Goal: Obtain resource: Obtain resource

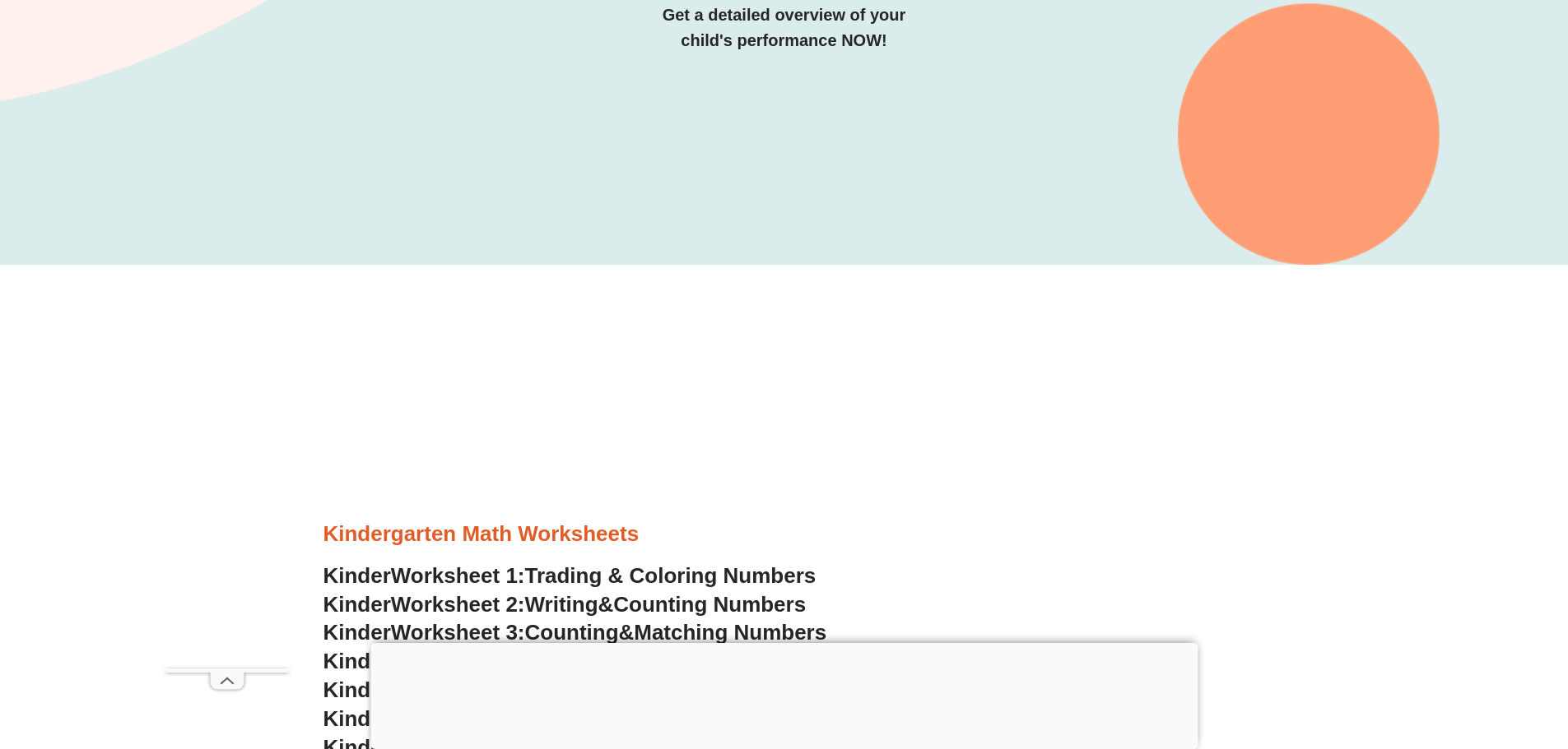
scroll to position [740, 0]
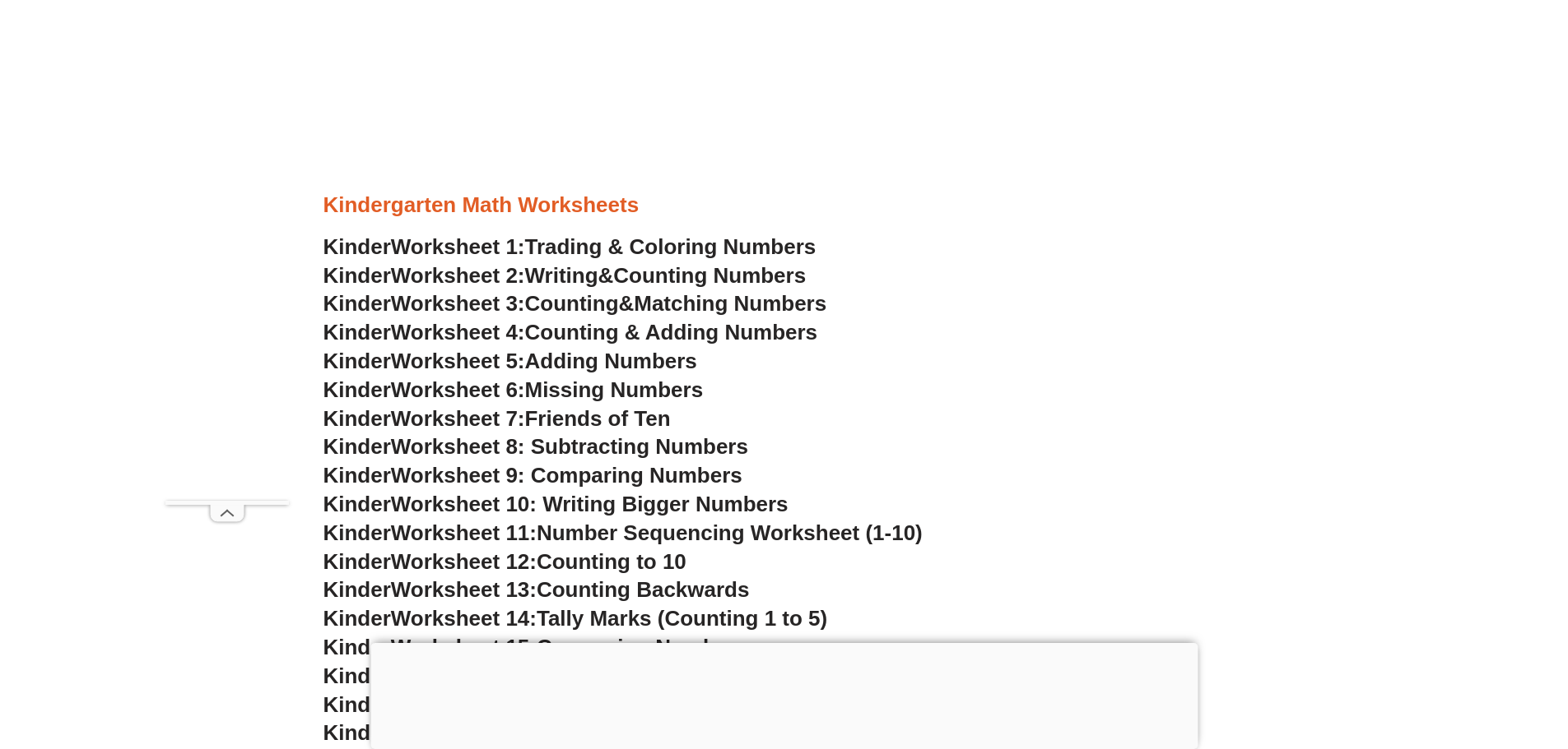
click at [525, 387] on span "Worksheet 6:" at bounding box center [458, 389] width 134 height 25
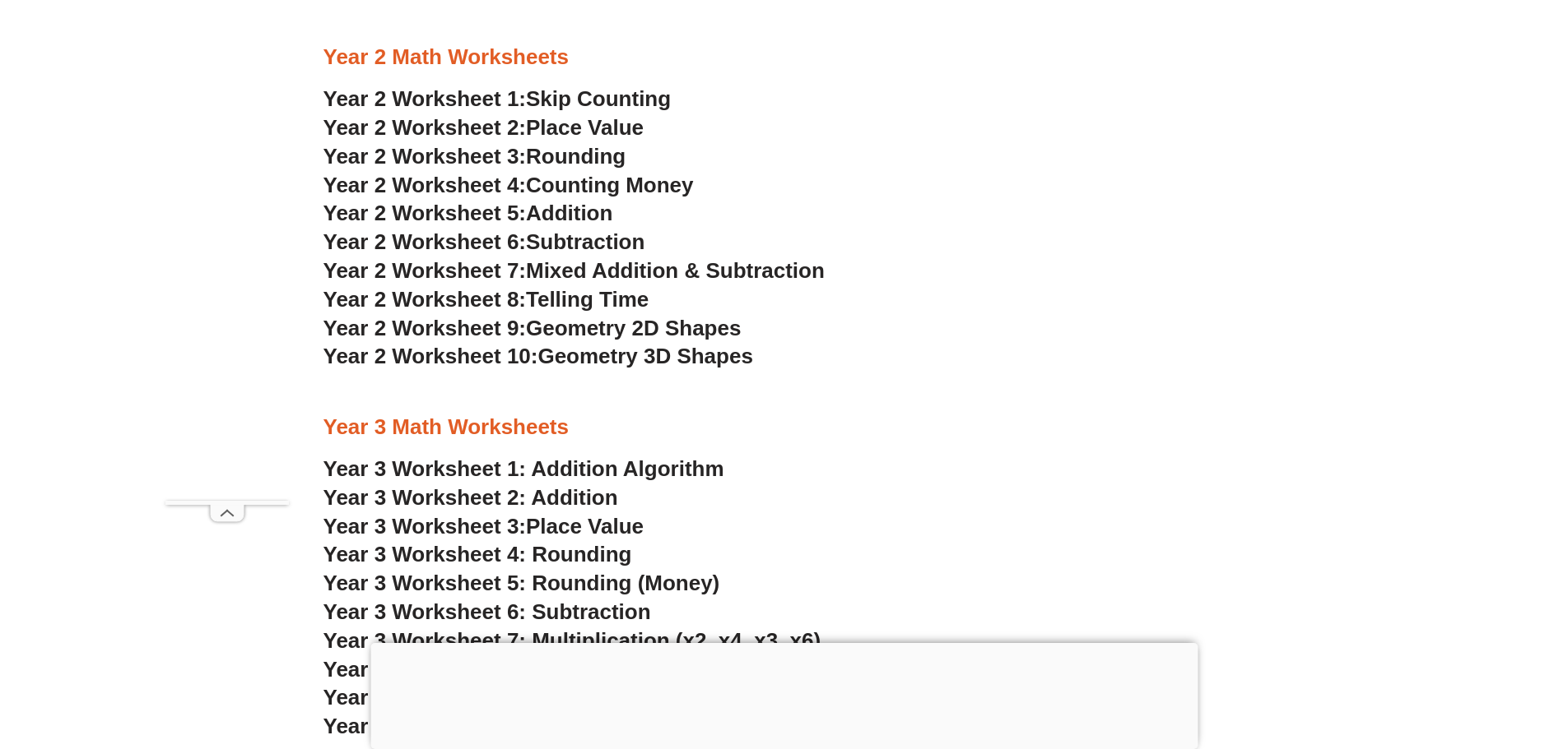
scroll to position [2385, 0]
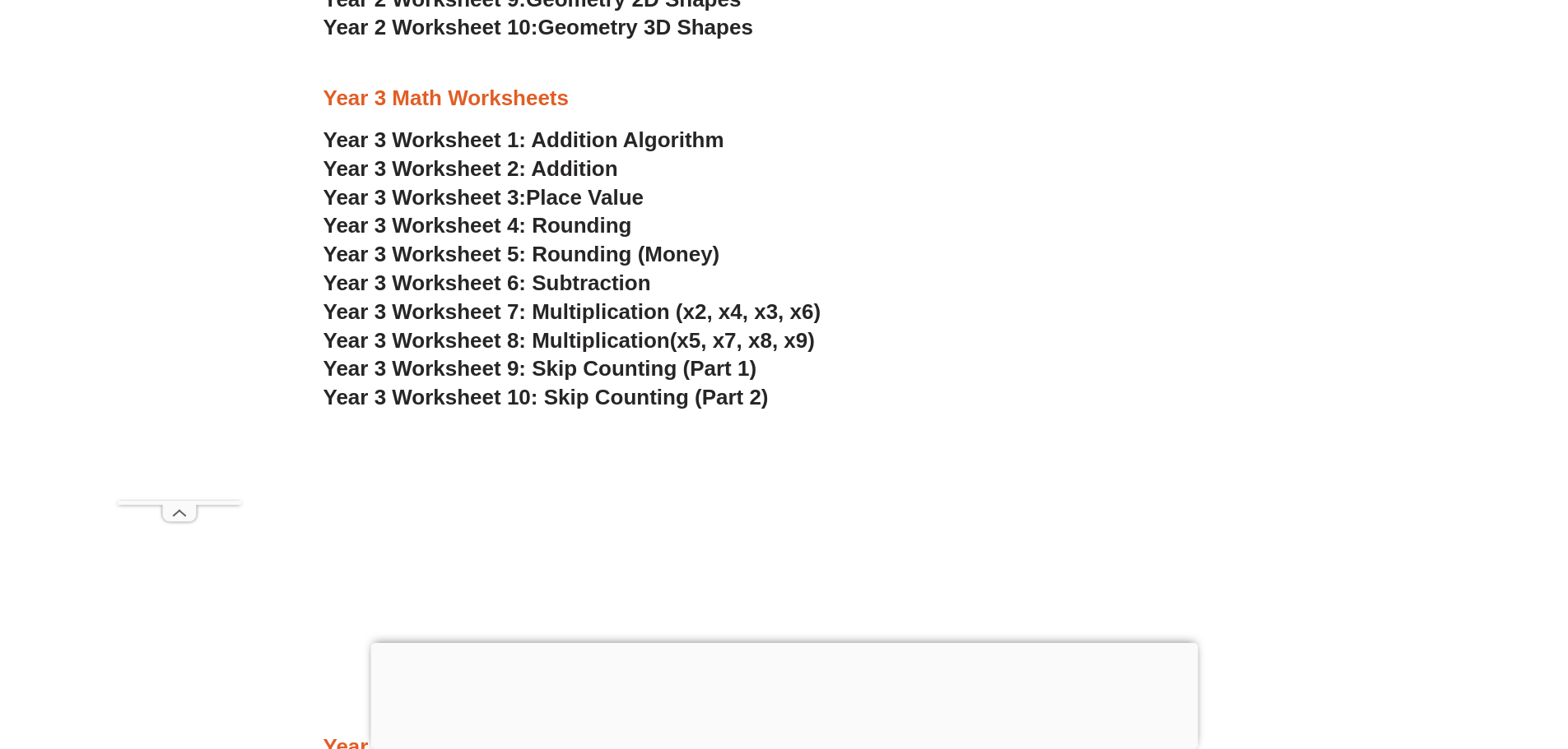
click at [620, 133] on link "Year 3 Worksheet 1: Addition Algorithm" at bounding box center [523, 139] width 400 height 25
click at [743, 343] on span "(x5, x7, x8, x9)" at bounding box center [742, 340] width 145 height 25
click at [562, 283] on span "Year 3 Worksheet 6: Subtraction" at bounding box center [486, 283] width 327 height 25
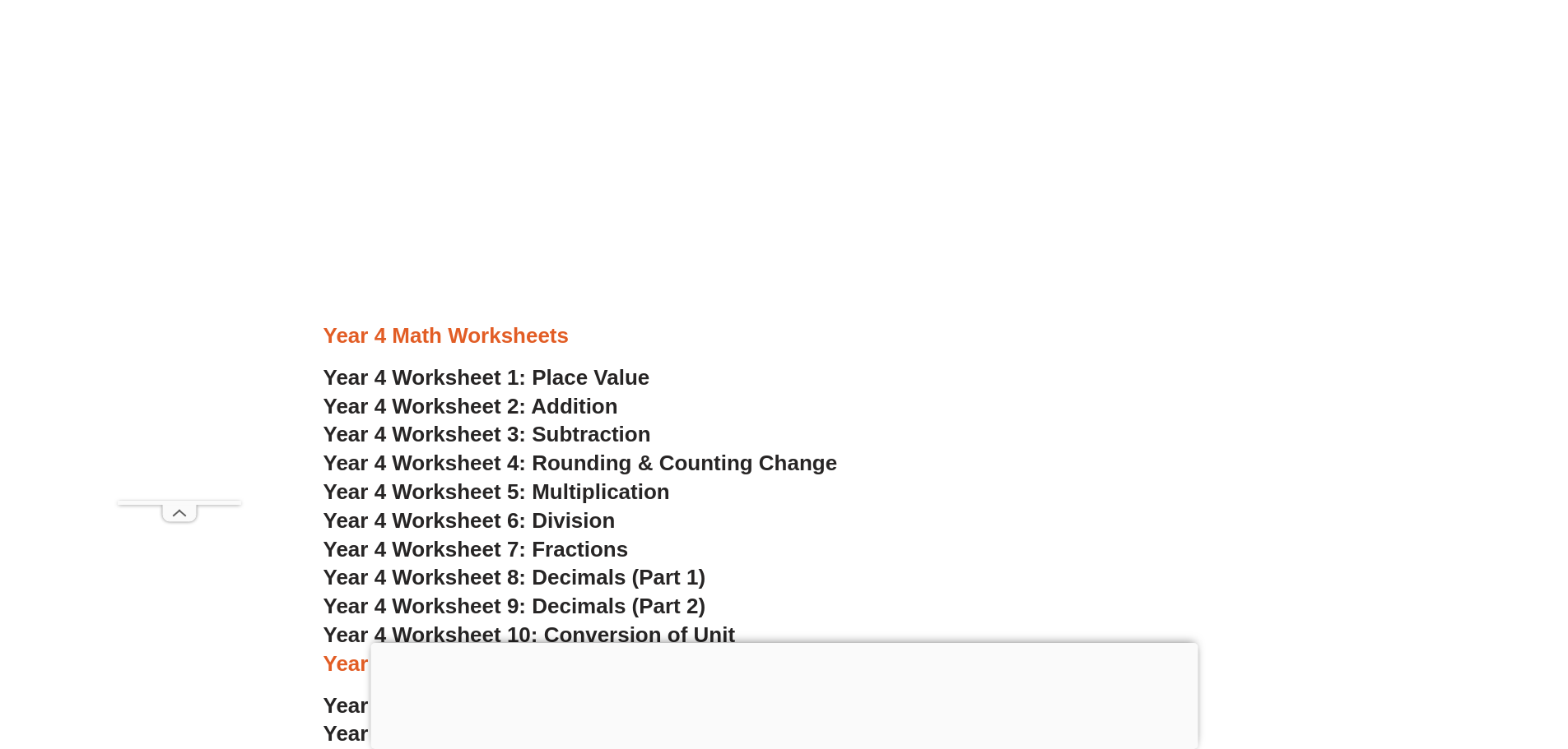
scroll to position [2467, 0]
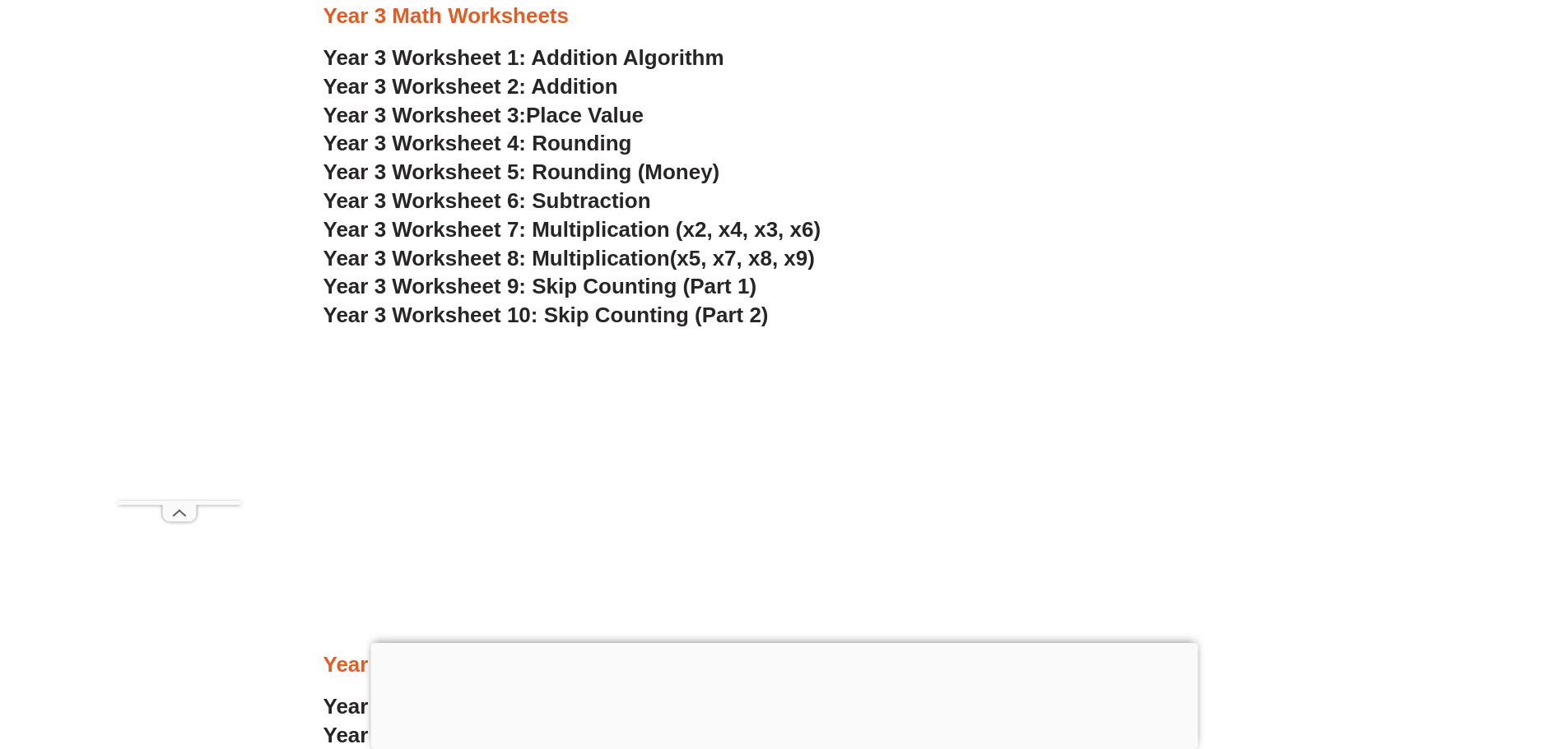
click at [611, 175] on span "Year 3 Worksheet 5: Rounding (Money)" at bounding box center [521, 171] width 396 height 25
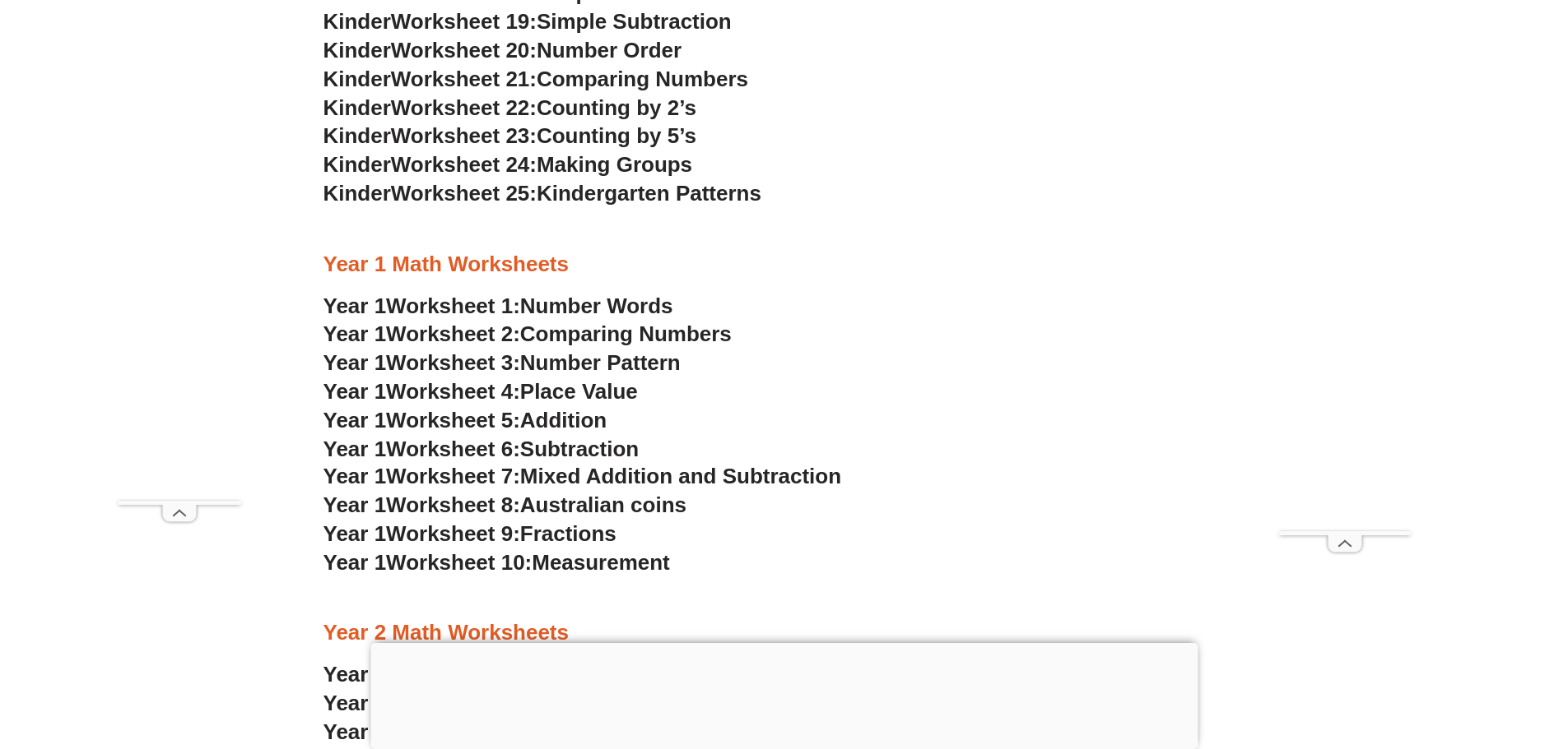
scroll to position [740, 0]
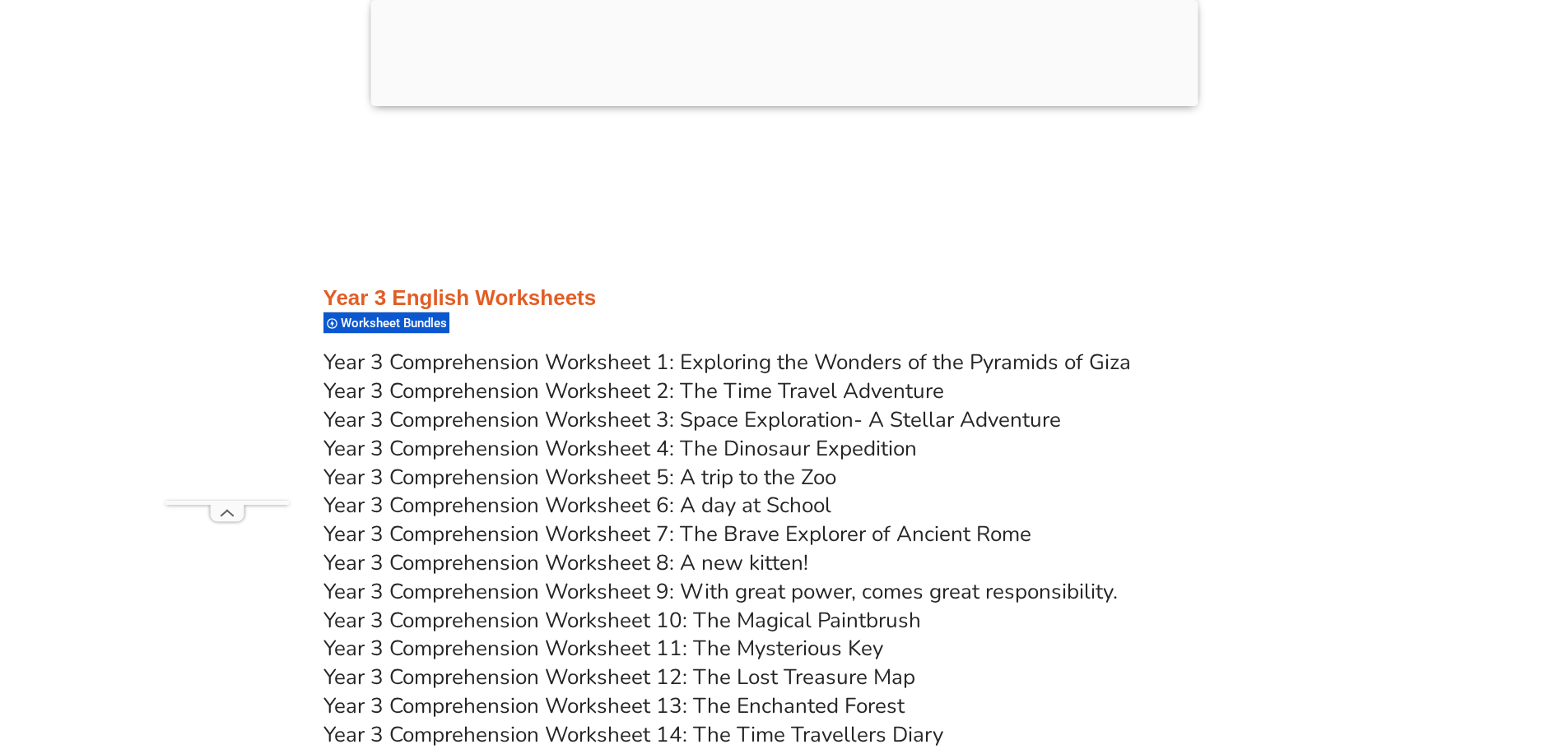
scroll to position [5347, 0]
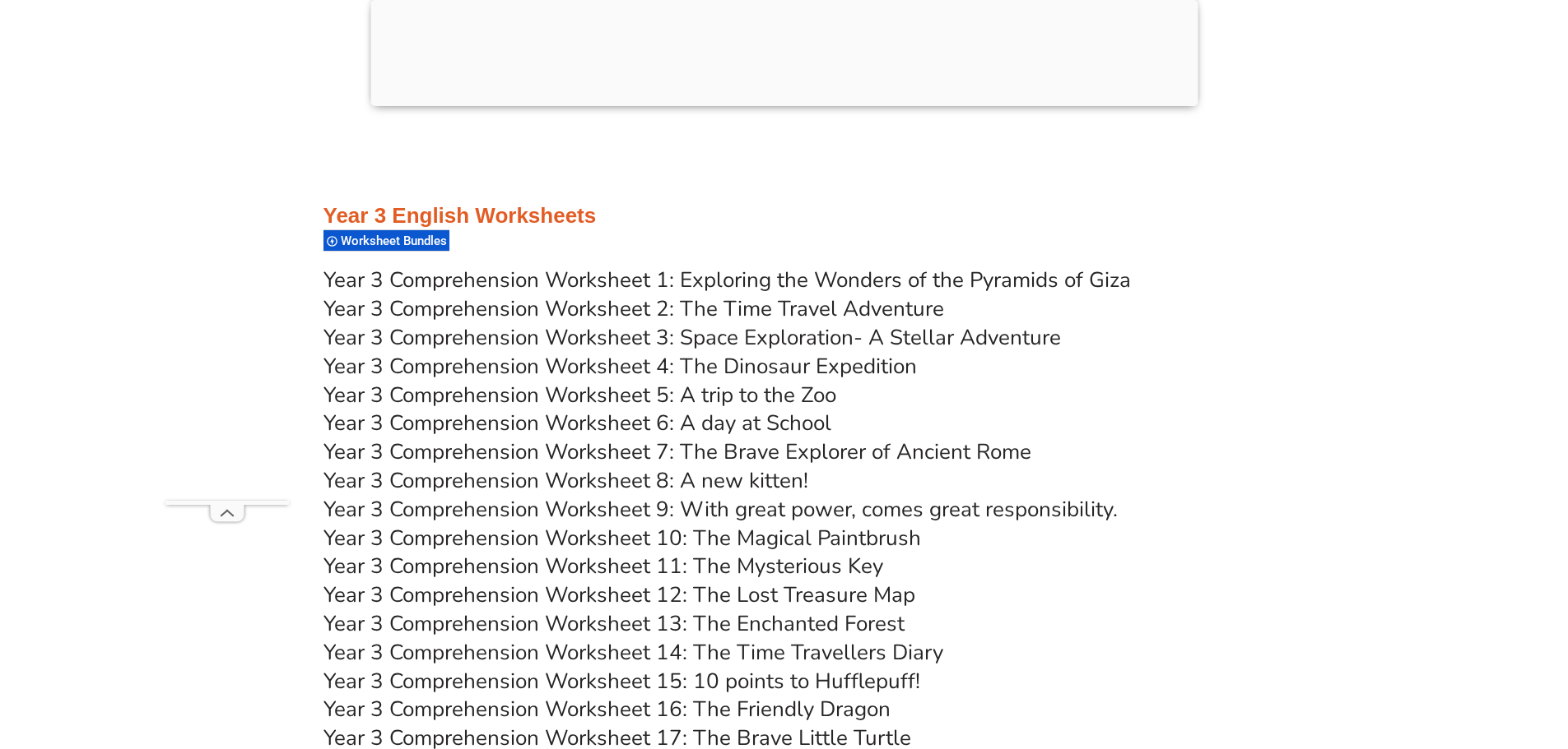
click at [690, 310] on link "Year 3 Comprehension Worksheet 2: The Time Travel Adventure" at bounding box center [634, 308] width 621 height 29
click at [728, 389] on link "Year 3 Comprehension Worksheet 5: A trip to the Zoo" at bounding box center [579, 394] width 513 height 29
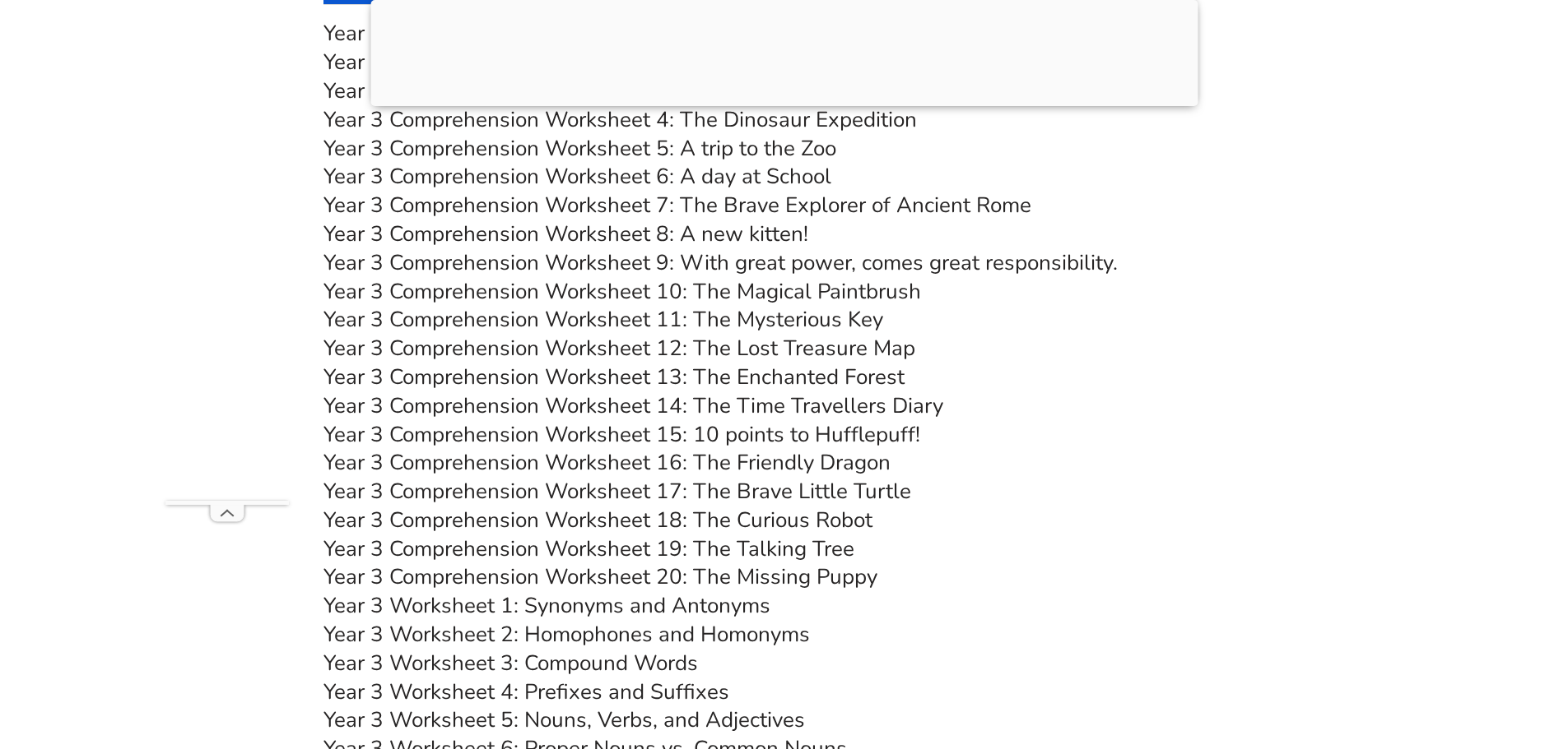
click at [878, 288] on link "Year 3 Comprehension Worksheet 10: The Magical Paintbrush" at bounding box center [622, 291] width 597 height 29
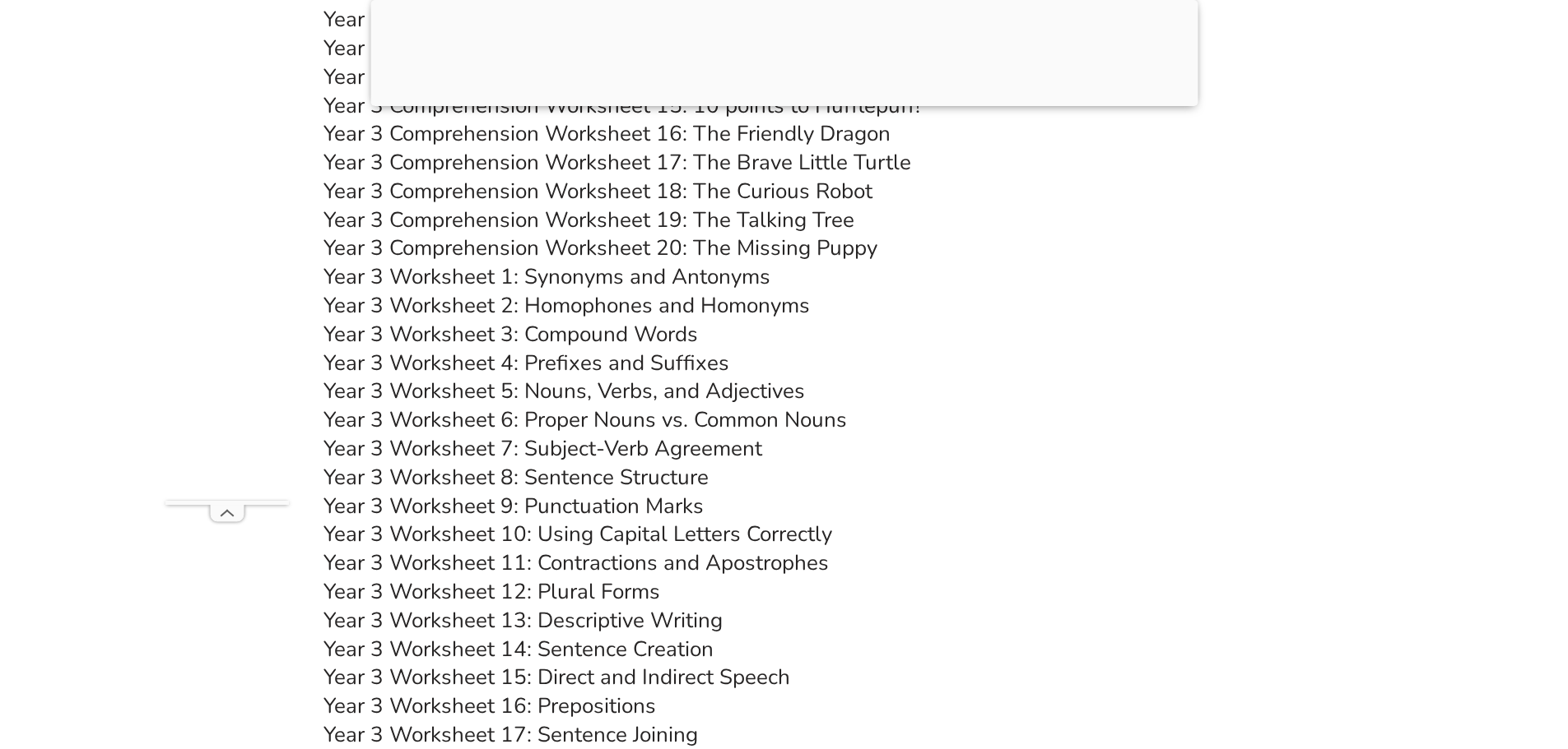
click at [523, 275] on link "Year 3 Worksheet 1: Synonyms and Antonyms" at bounding box center [547, 277] width 447 height 29
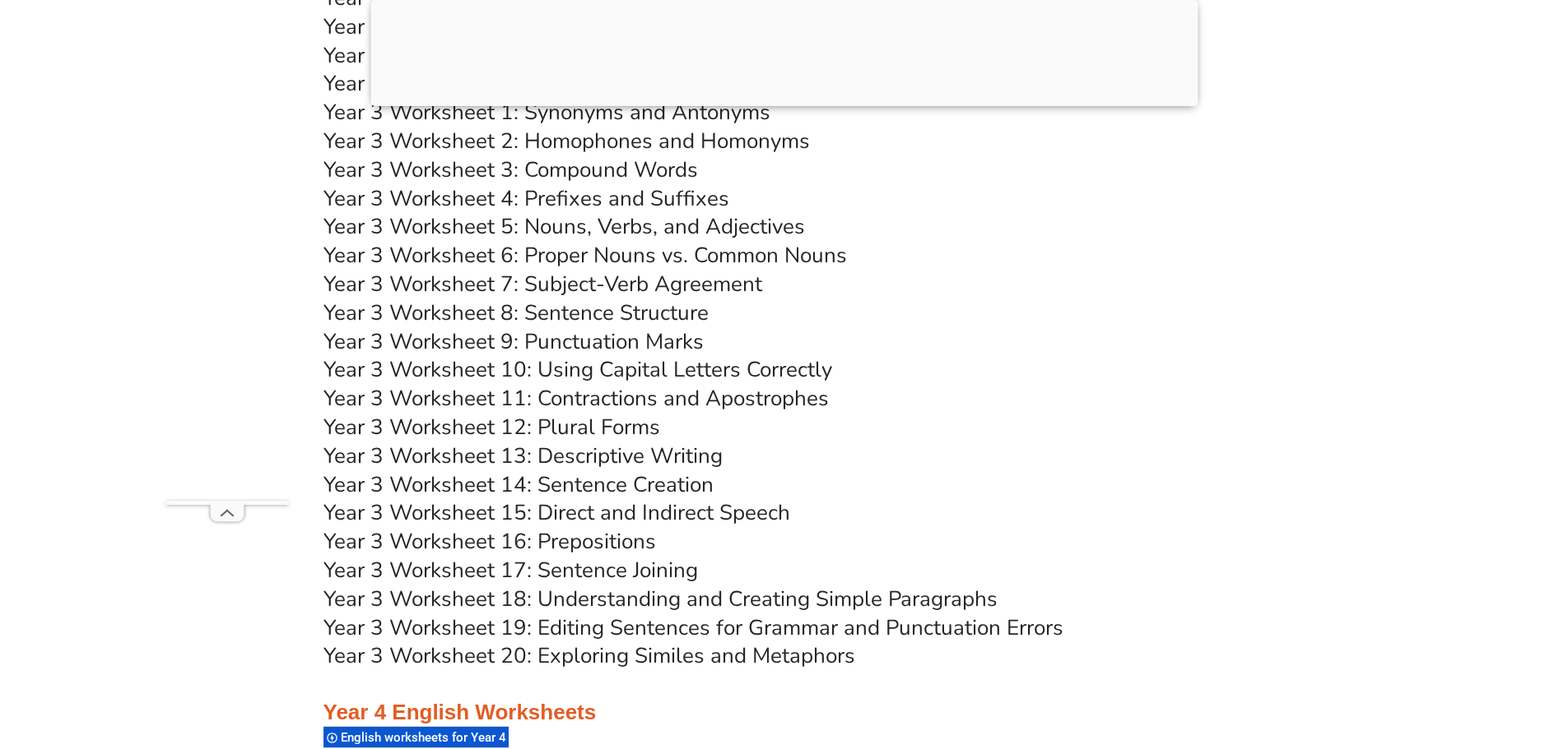
click at [575, 570] on link "Year 3 Worksheet 17: Sentence Joining" at bounding box center [510, 570] width 375 height 29
click at [699, 596] on link "Year 3 Worksheet 18: Understanding and Creating Simple Paragraphs" at bounding box center [660, 599] width 674 height 29
click at [660, 482] on link "Year 3 Worksheet 14: Sentence Creation" at bounding box center [518, 484] width 391 height 29
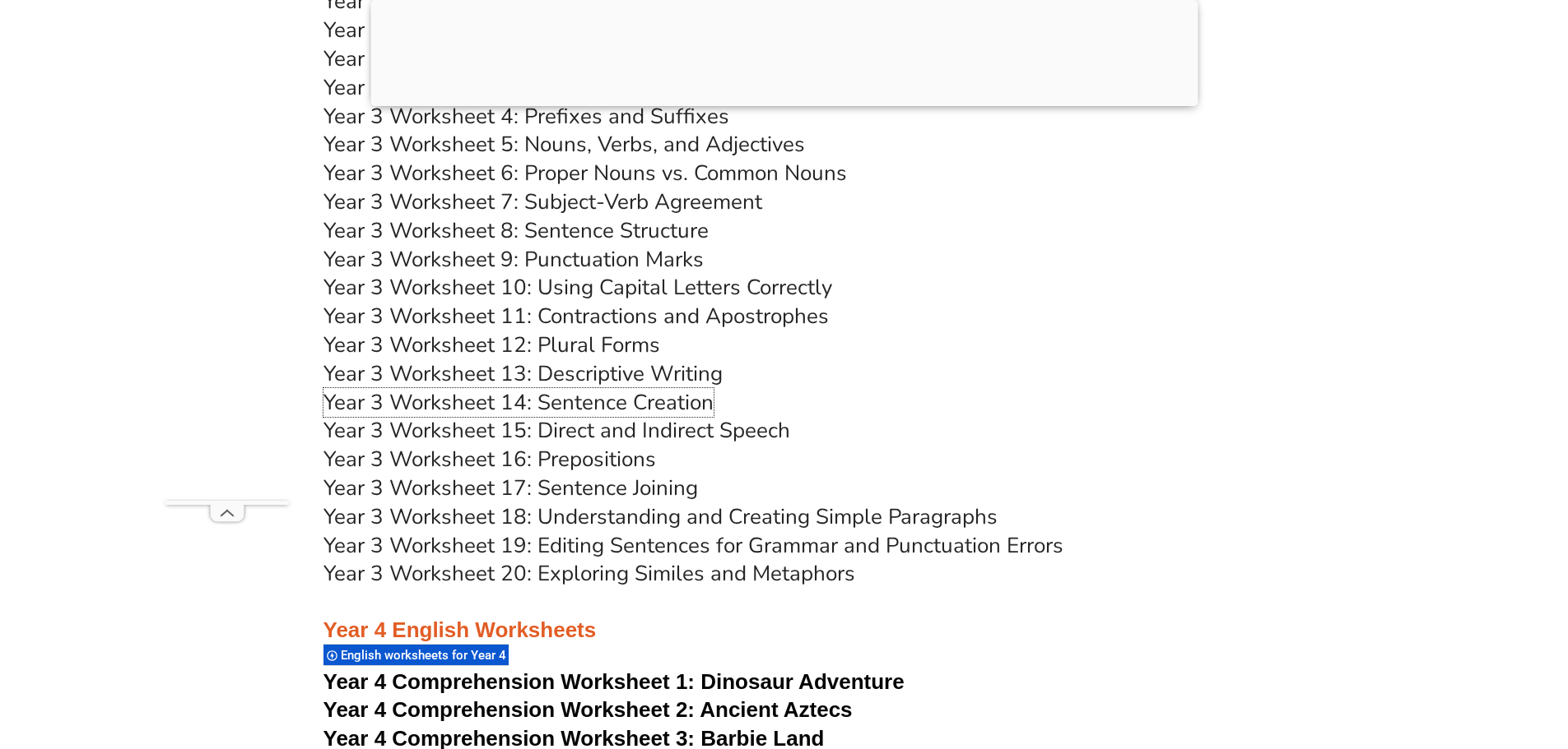
scroll to position [6251, 0]
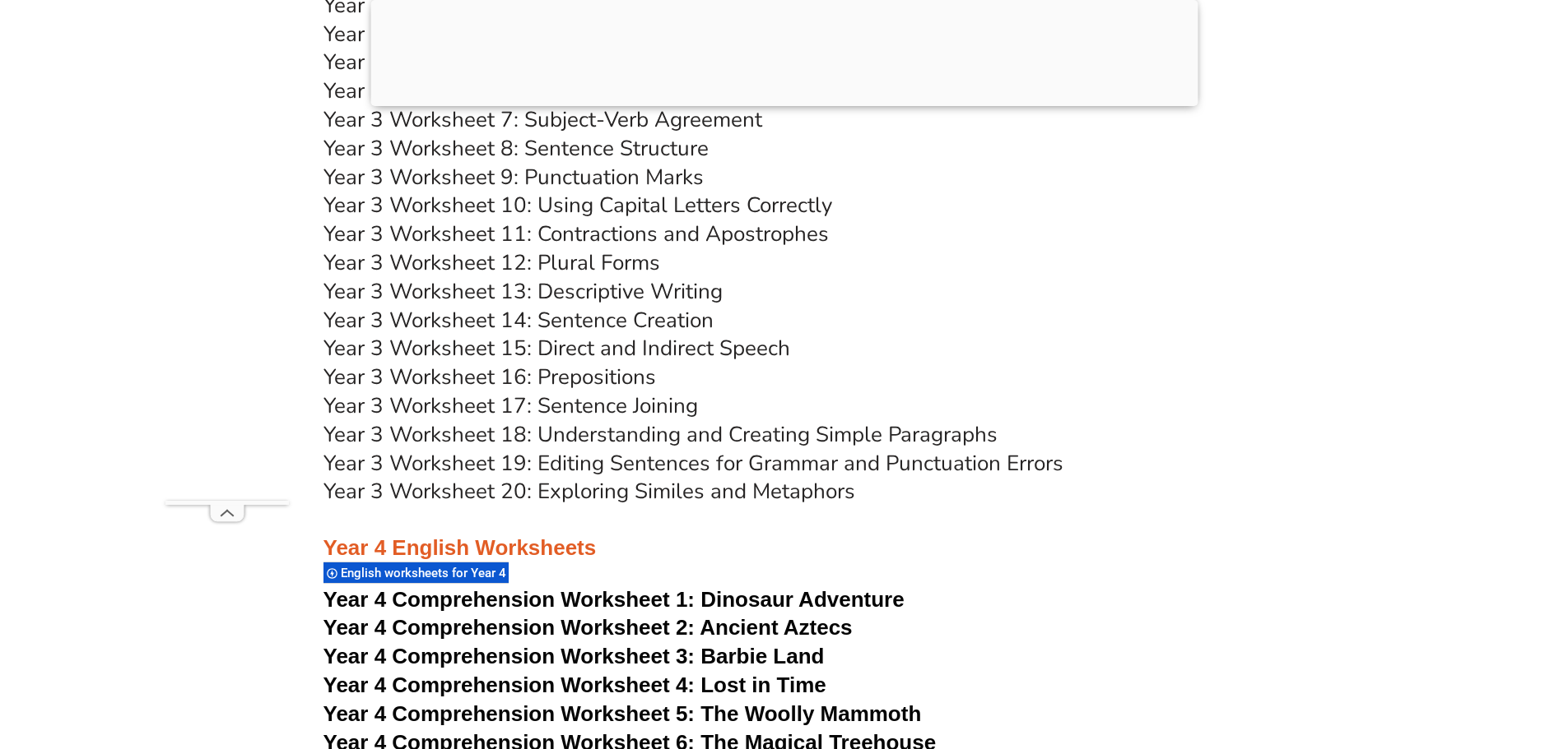
click at [797, 465] on link "Year 3 Worksheet 19: Editing Sentences for Grammar and Punctuation Errors" at bounding box center [693, 462] width 740 height 29
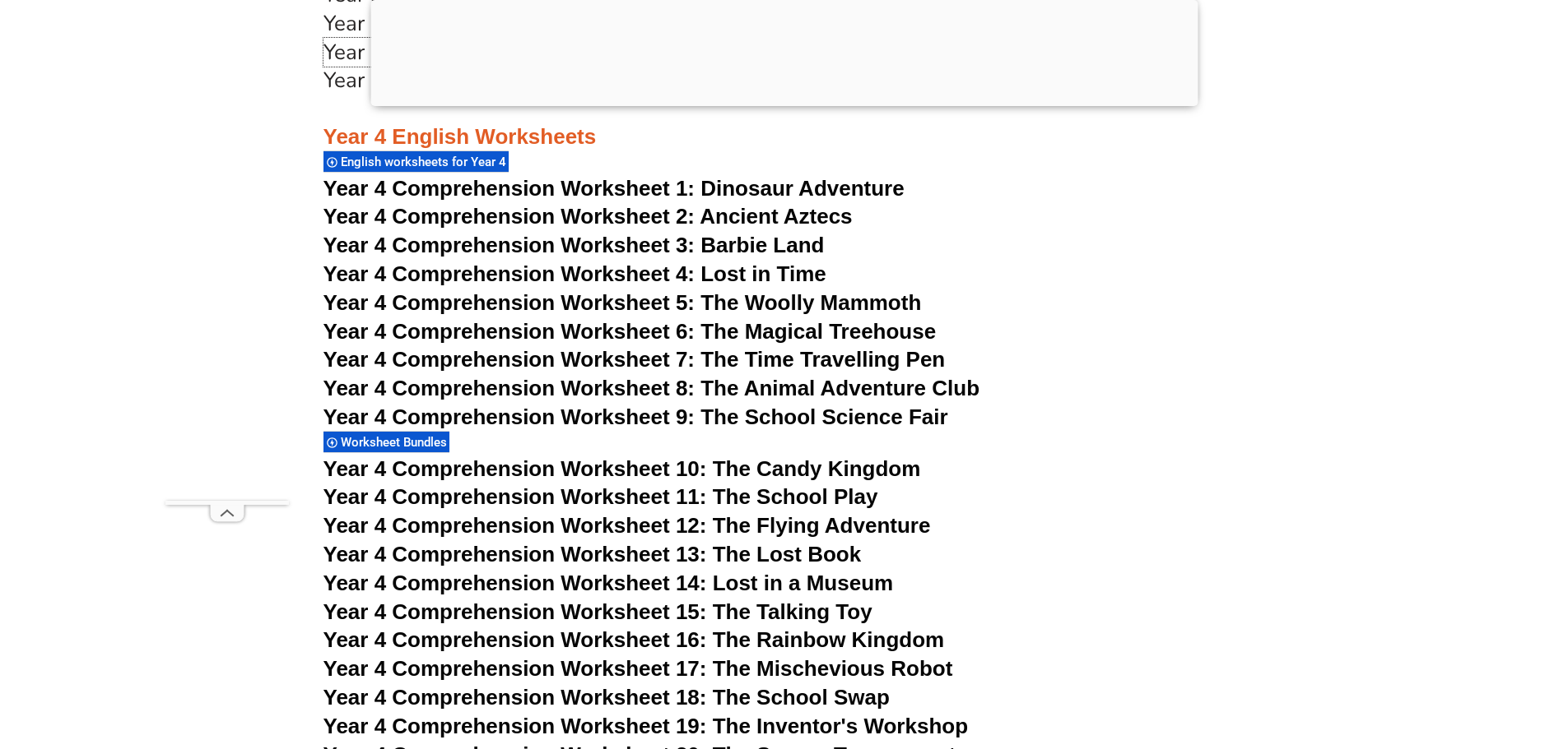
scroll to position [6745, 0]
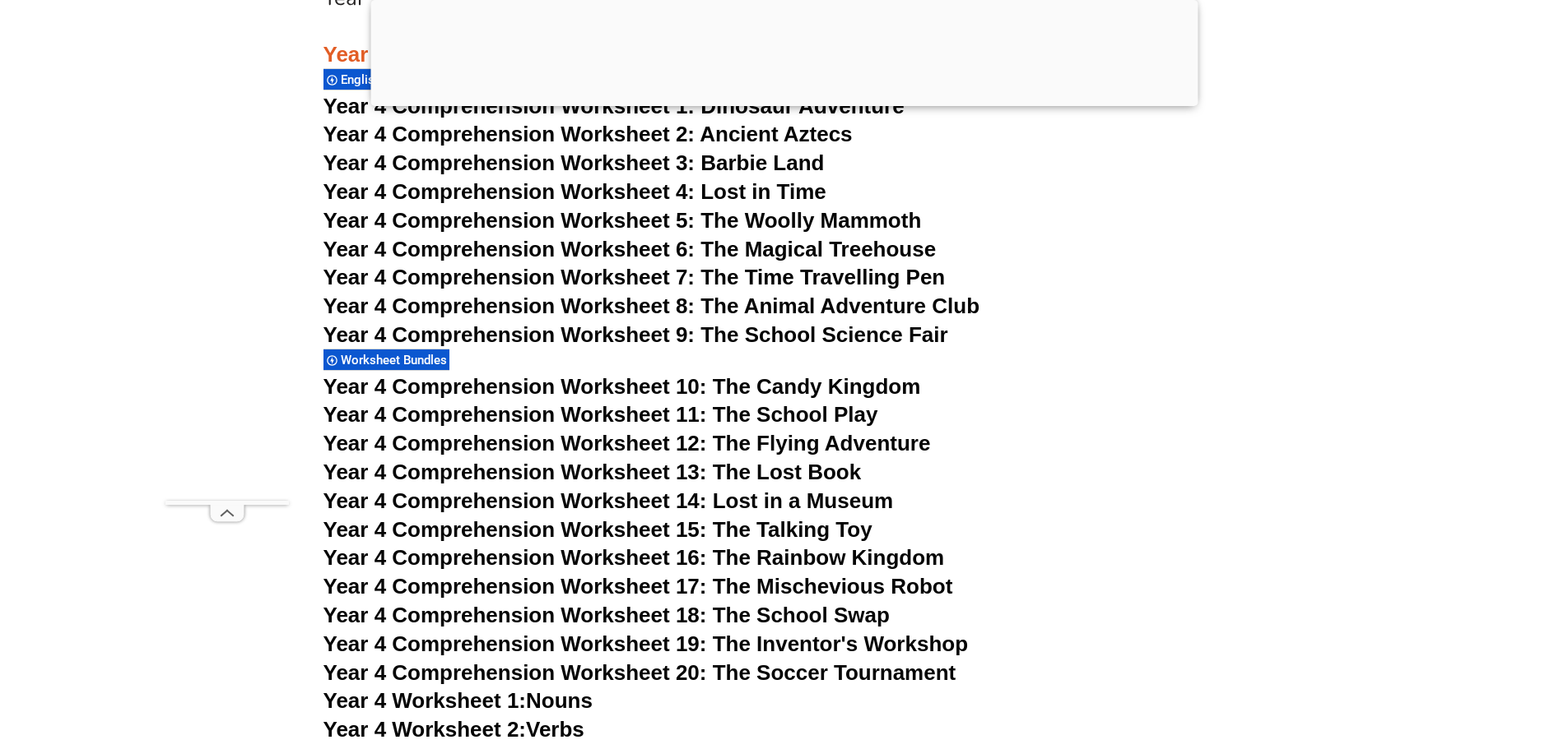
click at [696, 444] on span "Year 4 Comprehension Worksheet 12: The Flying Adventure" at bounding box center [627, 443] width 607 height 25
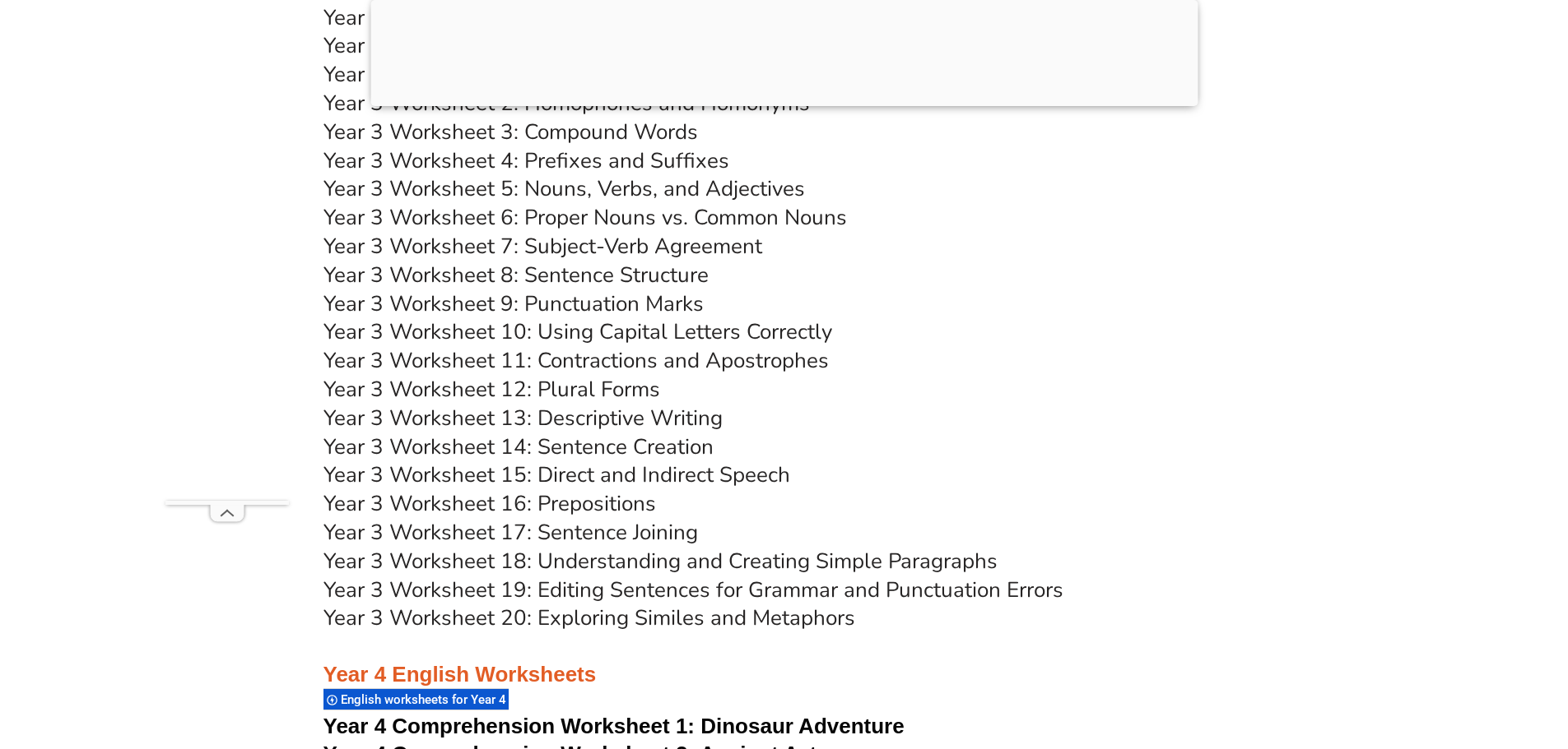
scroll to position [6498, 0]
